Goal: Check status

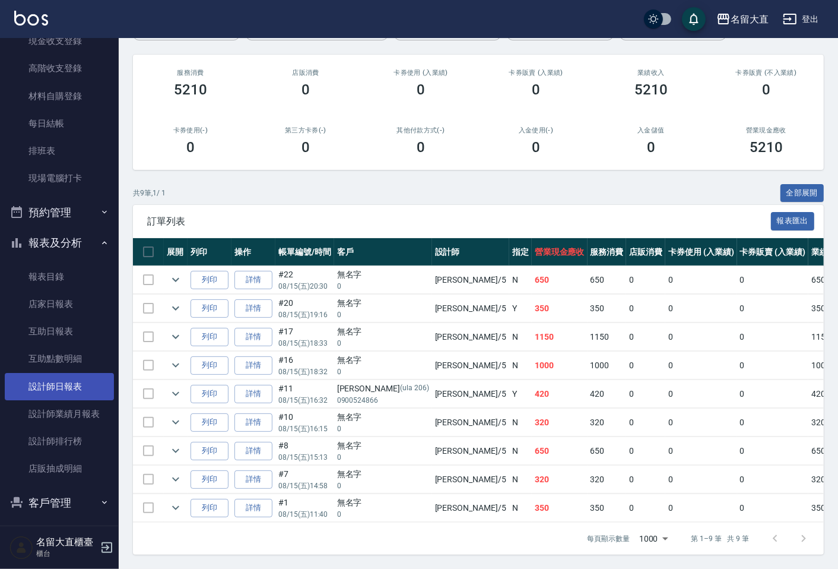
scroll to position [141, 0]
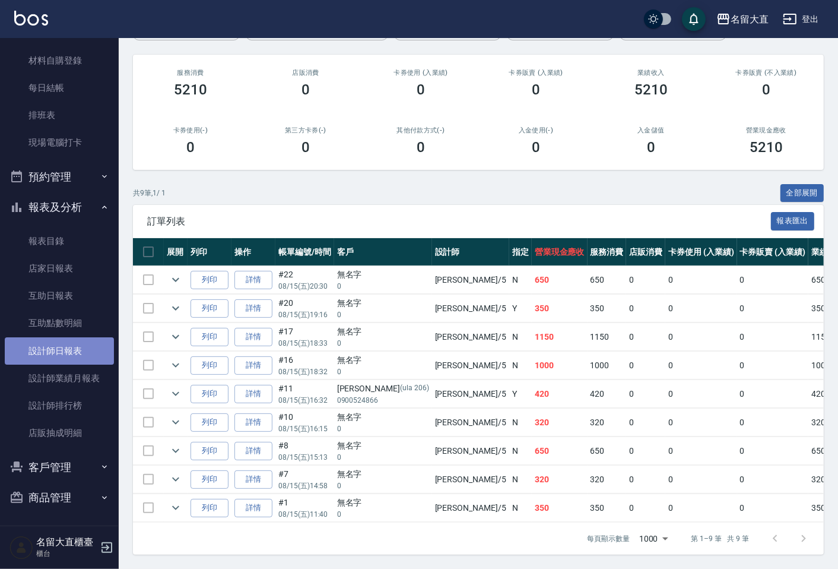
click at [61, 345] on link "設計師日報表" at bounding box center [59, 350] width 109 height 27
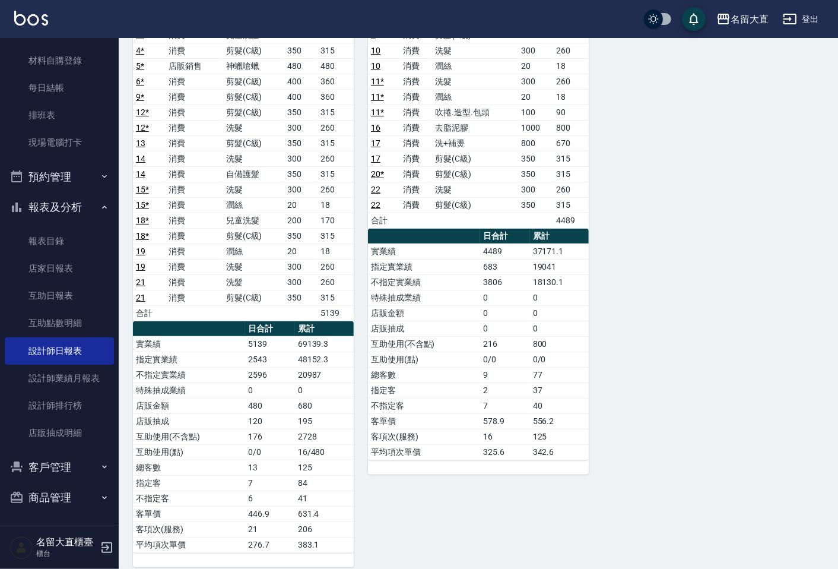
scroll to position [227, 0]
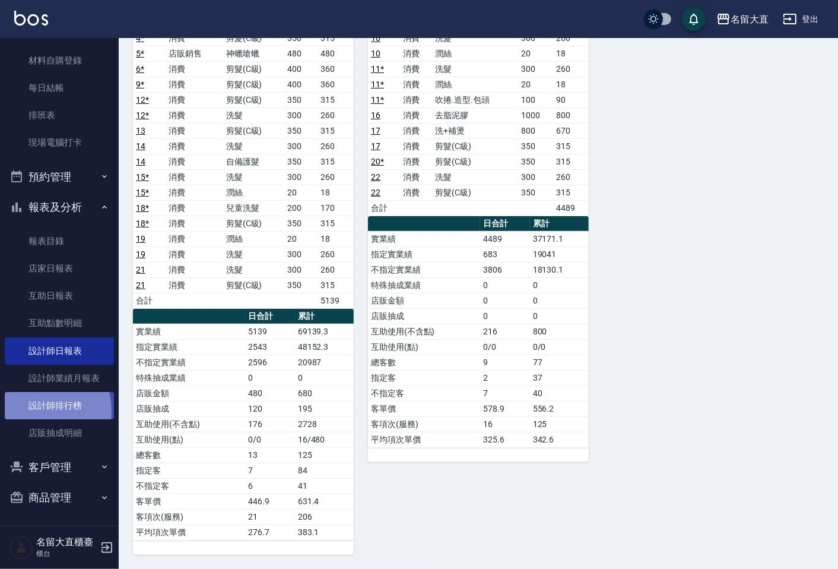
click at [39, 410] on link "設計師排行榜" at bounding box center [59, 405] width 109 height 27
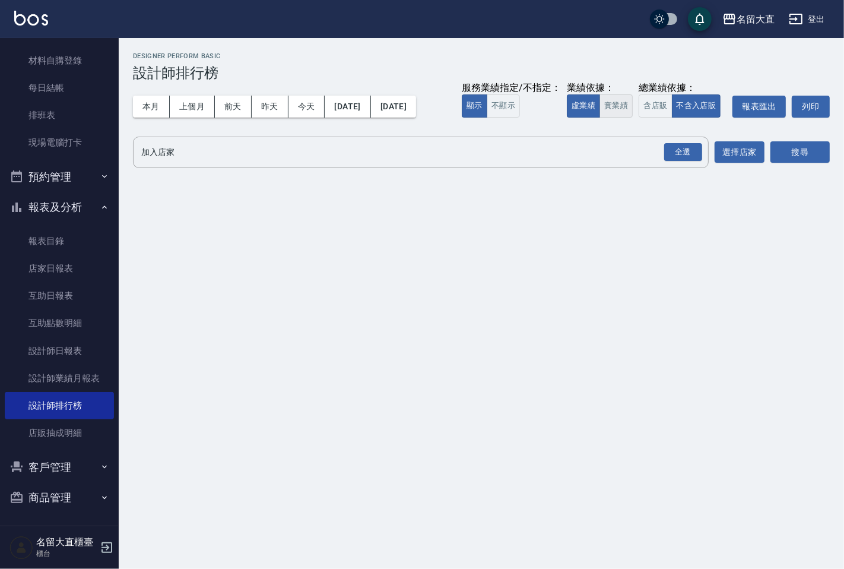
click at [615, 108] on button "實業績" at bounding box center [615, 105] width 33 height 23
click at [686, 154] on div "全選" at bounding box center [683, 152] width 38 height 18
click at [837, 128] on div "名留大直 [DATE] - [DATE] 設計師排行榜 列印時間： [DATE][PHONE_NUMBER]:50 Designer Perform Basi…" at bounding box center [481, 113] width 725 height 151
click at [814, 151] on button "搜尋" at bounding box center [799, 153] width 59 height 22
